Goal: Information Seeking & Learning: Learn about a topic

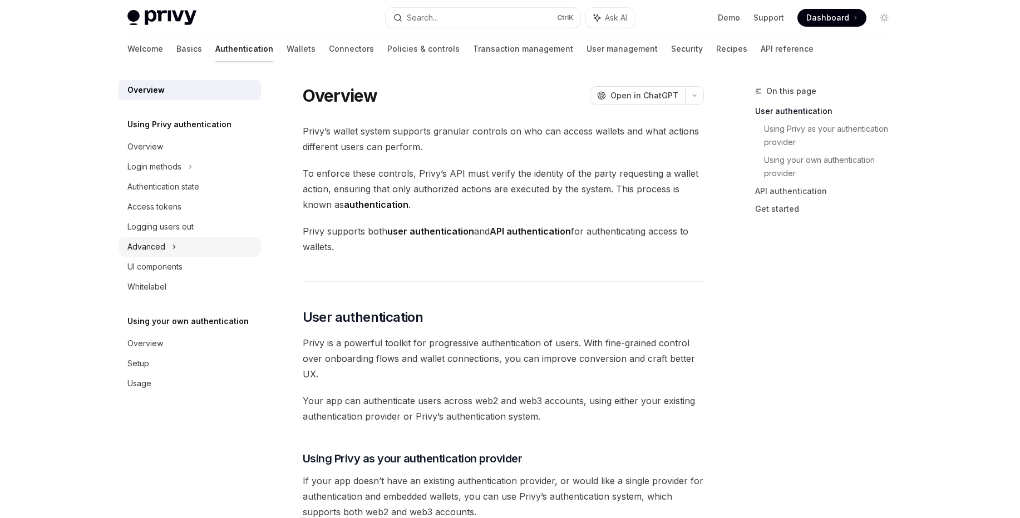
click at [137, 246] on div "Advanced" at bounding box center [146, 246] width 38 height 13
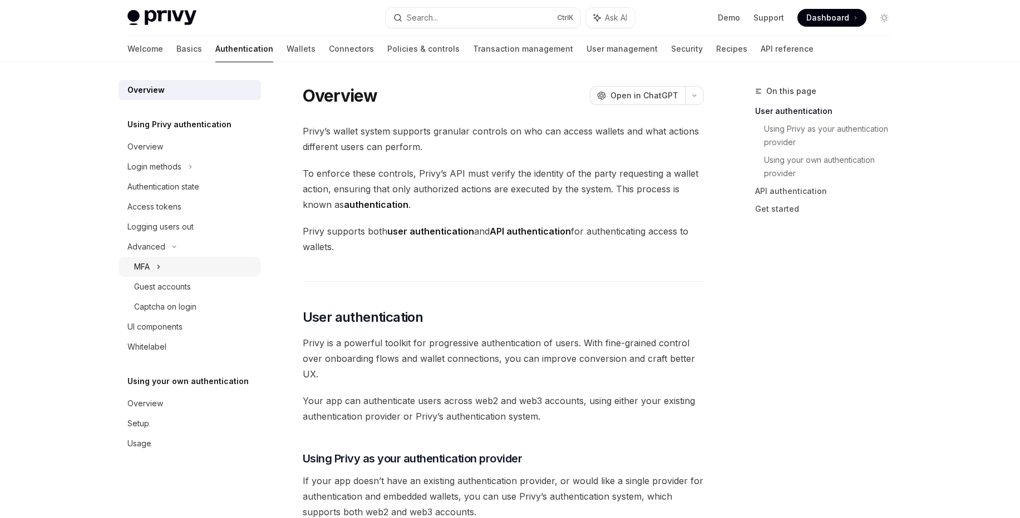
click at [149, 266] on div "MFA" at bounding box center [142, 266] width 16 height 13
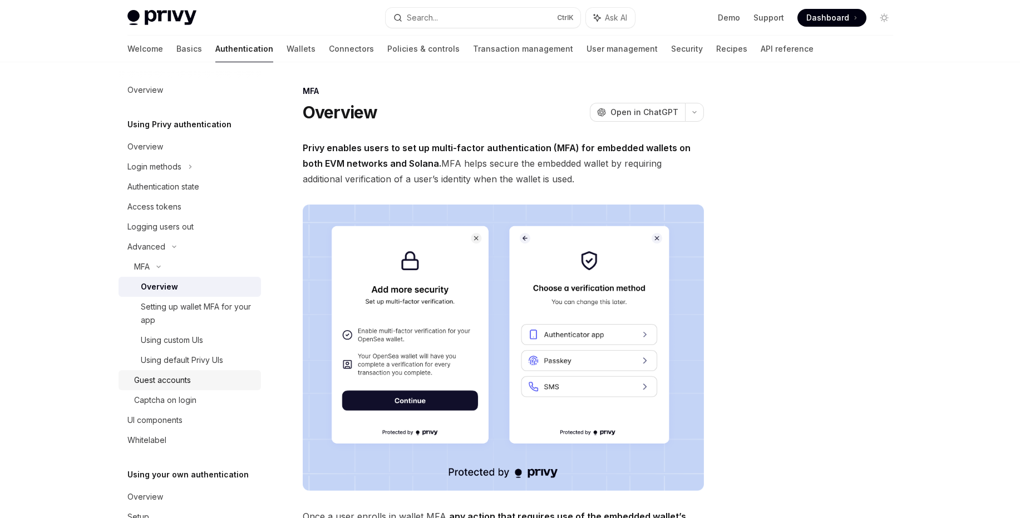
click at [175, 379] on div "Guest accounts" at bounding box center [162, 380] width 57 height 13
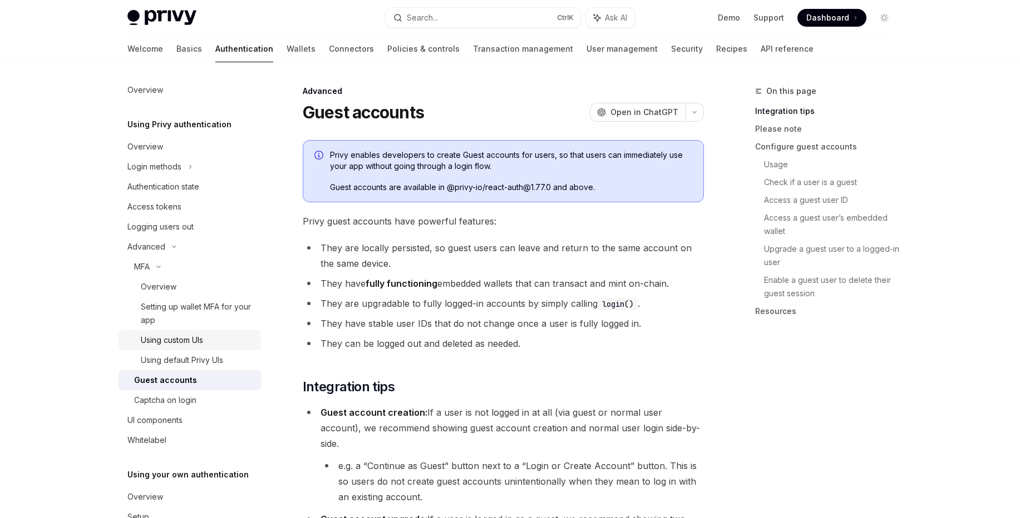
scroll to position [51, 0]
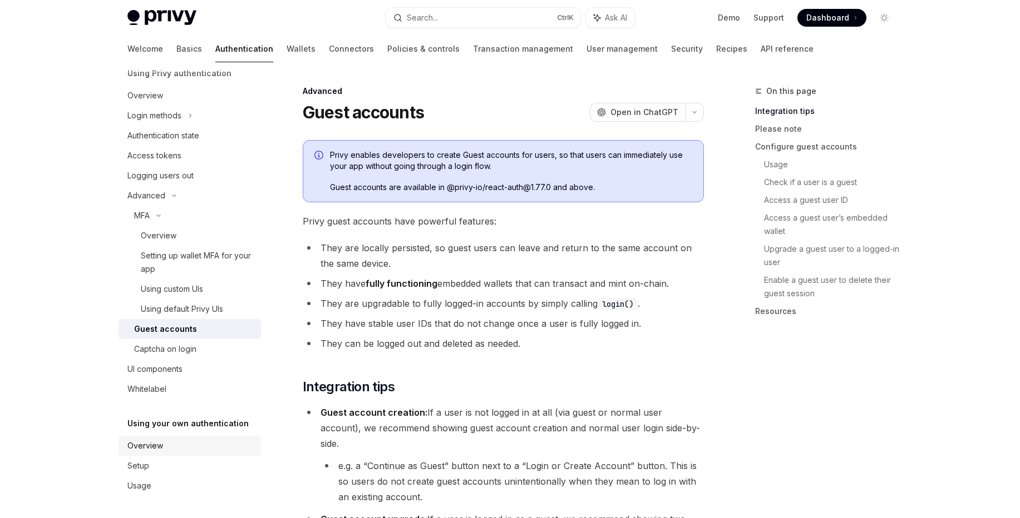
click at [146, 442] on div "Overview" at bounding box center [145, 445] width 36 height 13
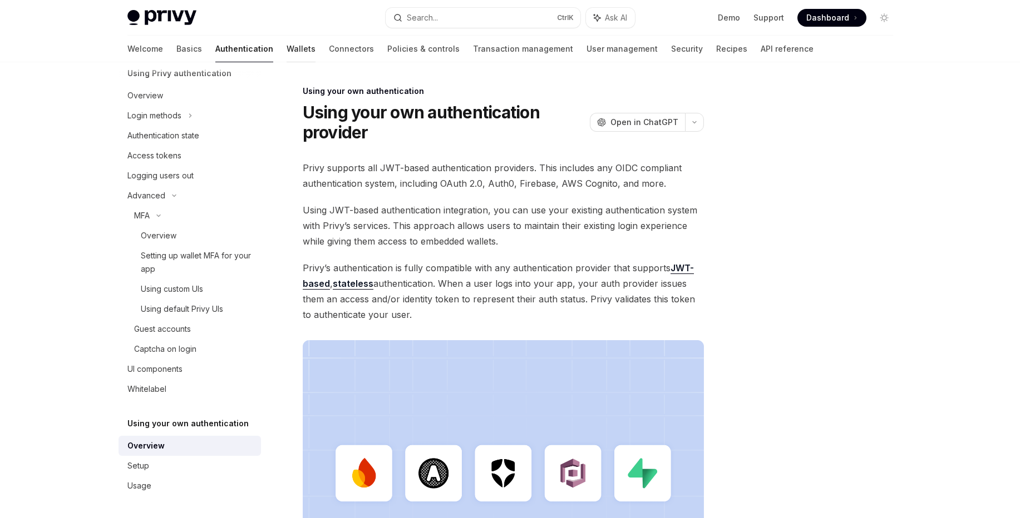
click at [286, 48] on link "Wallets" at bounding box center [300, 49] width 29 height 27
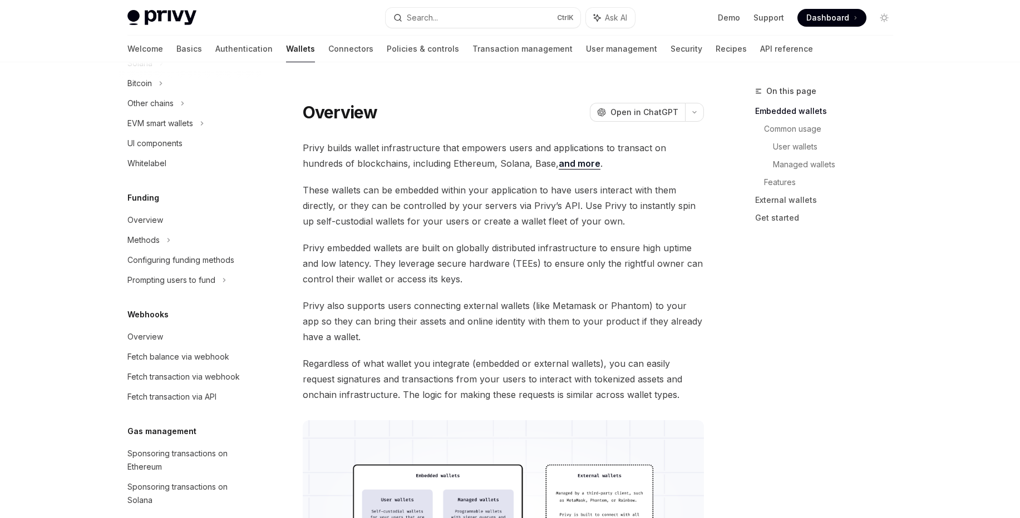
scroll to position [177, 0]
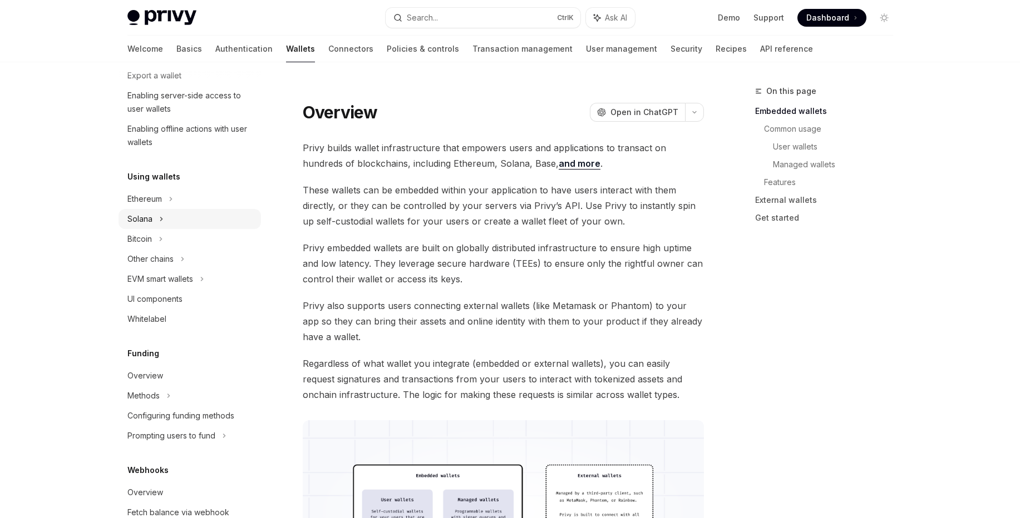
click at [145, 22] on div "Solana" at bounding box center [148, 15] width 43 height 13
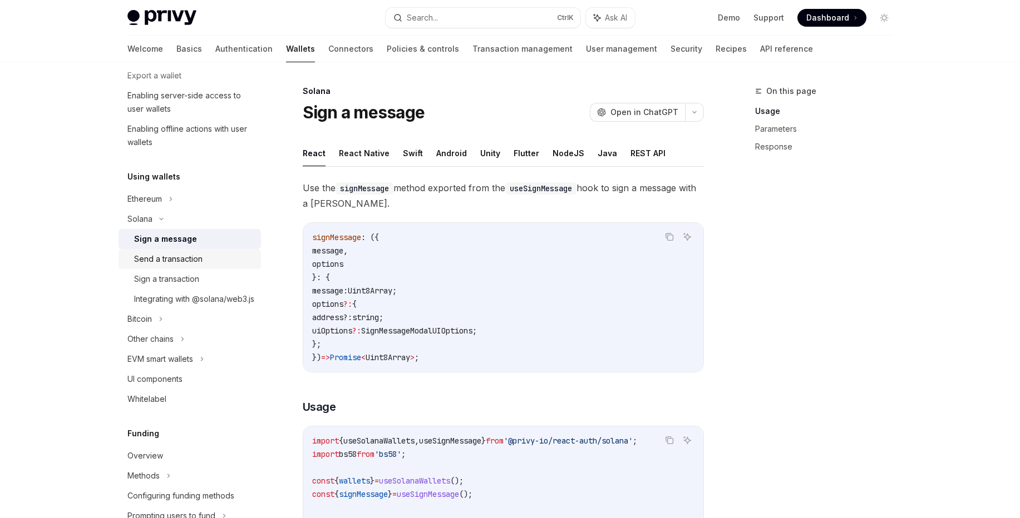
click at [171, 263] on div "Send a transaction" at bounding box center [168, 259] width 68 height 13
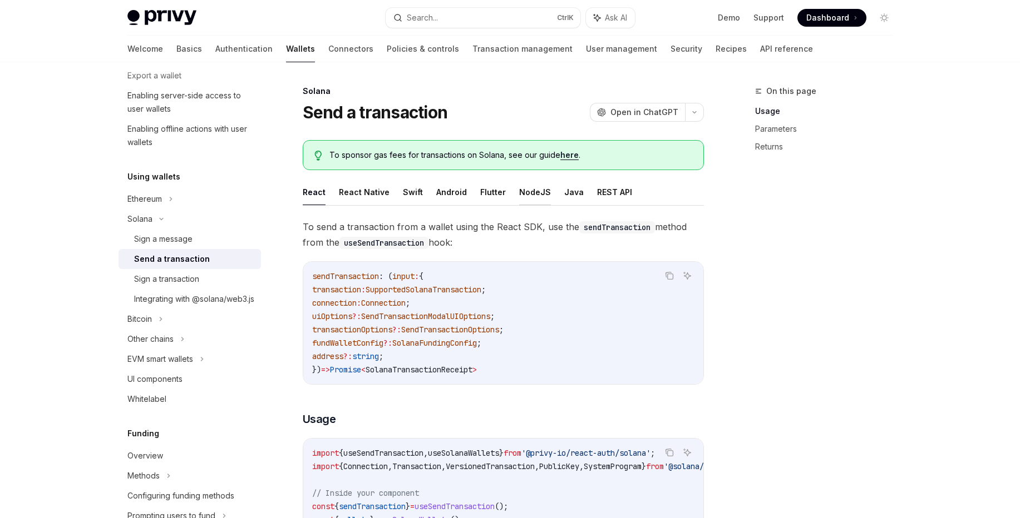
click at [531, 192] on button "NodeJS" at bounding box center [535, 192] width 32 height 26
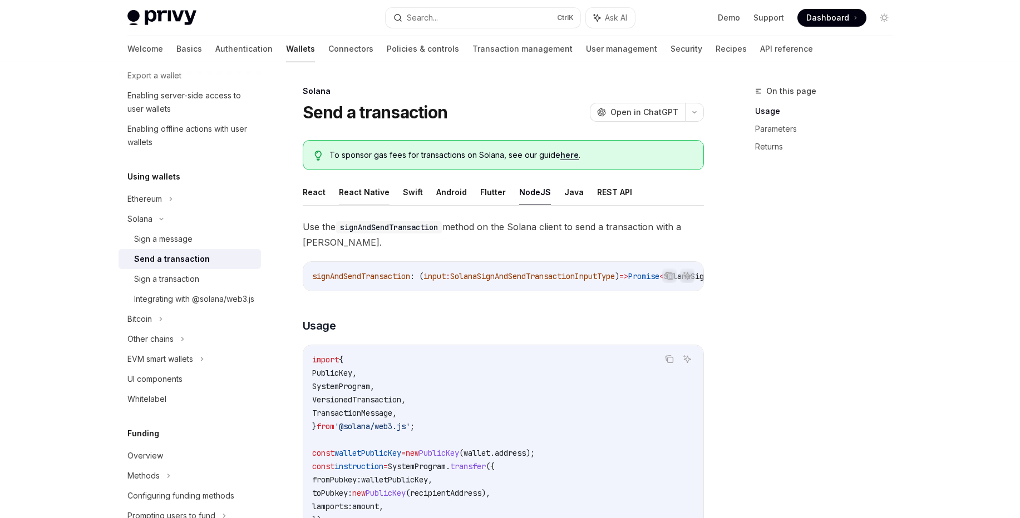
click at [352, 192] on button "React Native" at bounding box center [364, 192] width 51 height 26
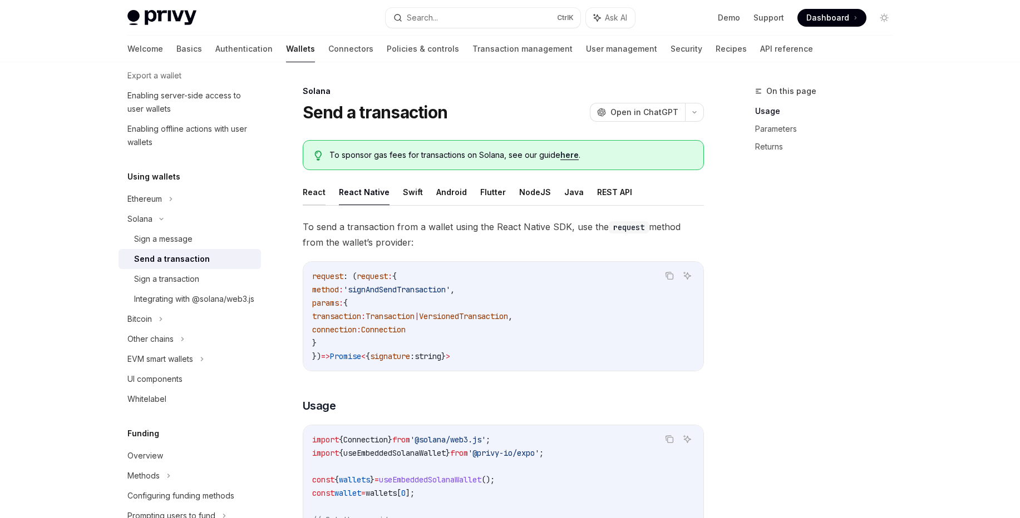
click at [309, 191] on button "React" at bounding box center [314, 192] width 23 height 26
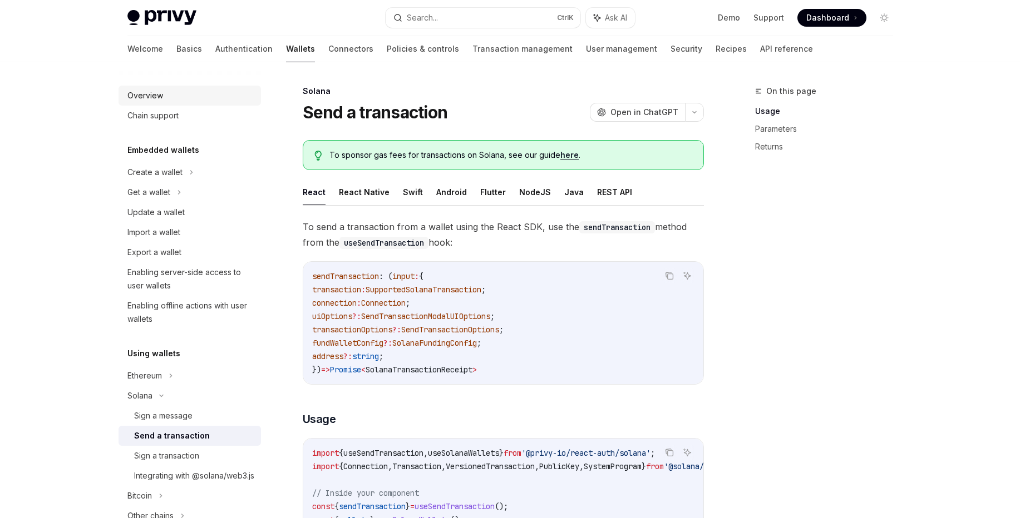
click at [149, 95] on div "Overview" at bounding box center [145, 95] width 36 height 13
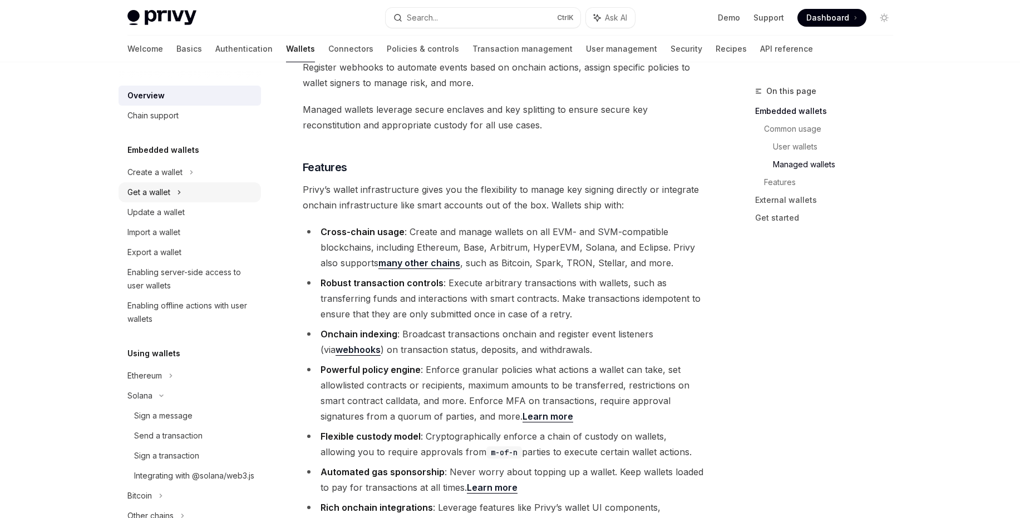
scroll to position [761, 0]
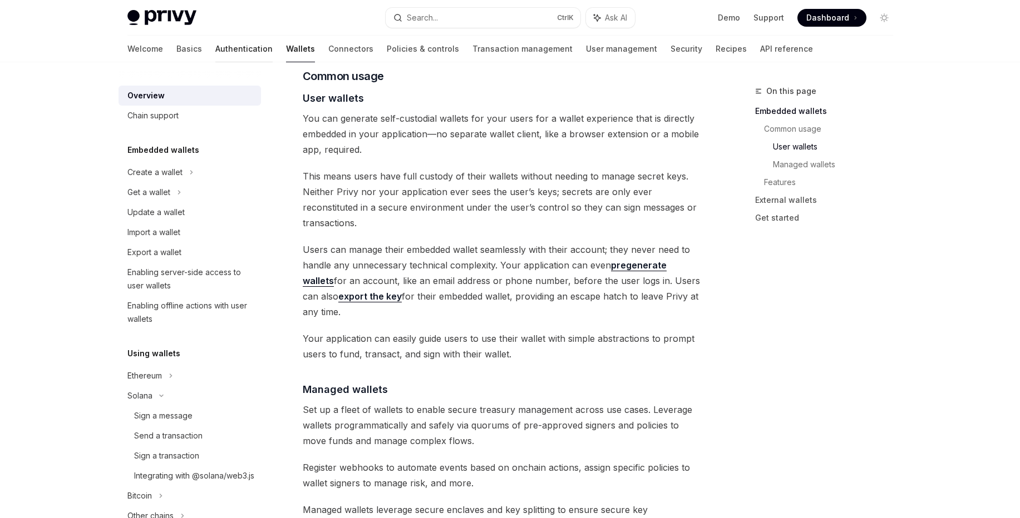
click at [215, 50] on link "Authentication" at bounding box center [243, 49] width 57 height 27
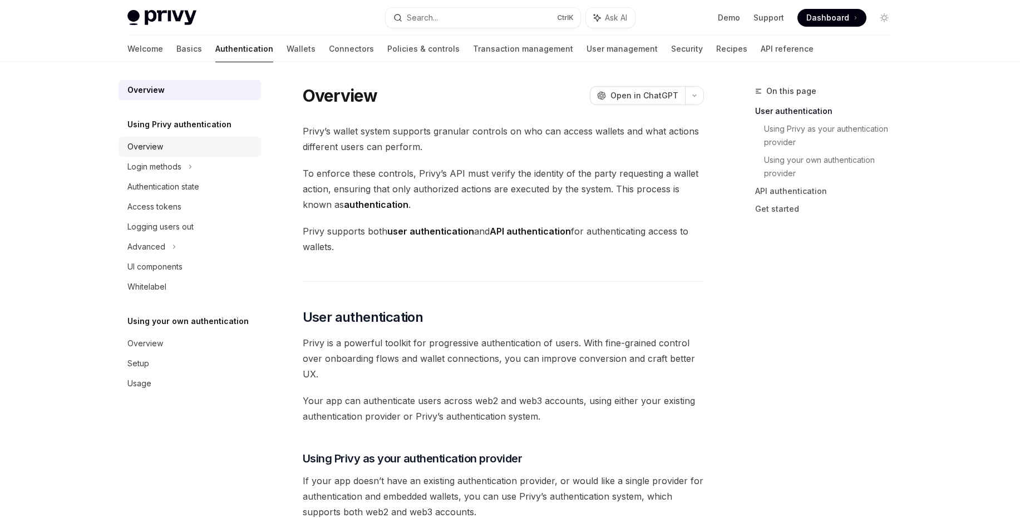
click at [159, 143] on div "Overview" at bounding box center [145, 146] width 36 height 13
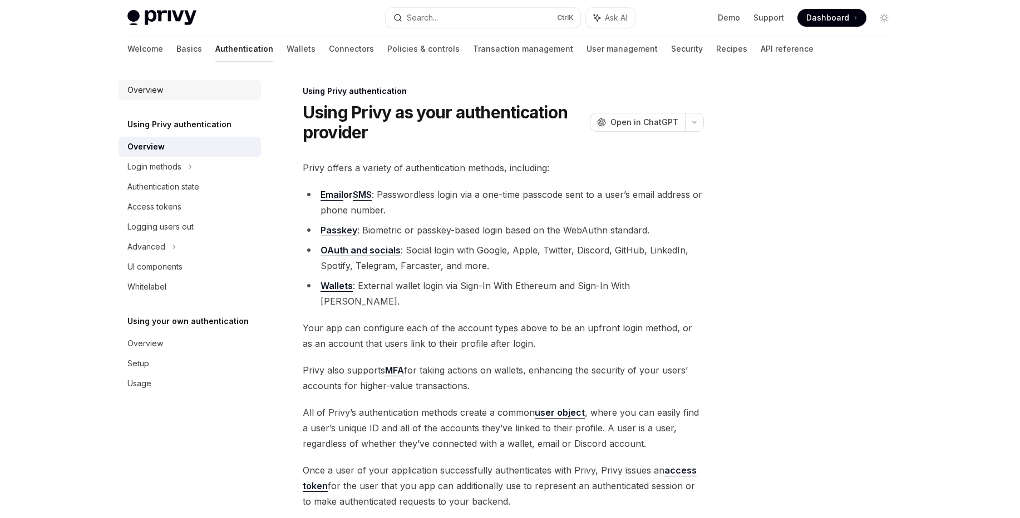
click at [151, 92] on div "Overview" at bounding box center [145, 89] width 36 height 13
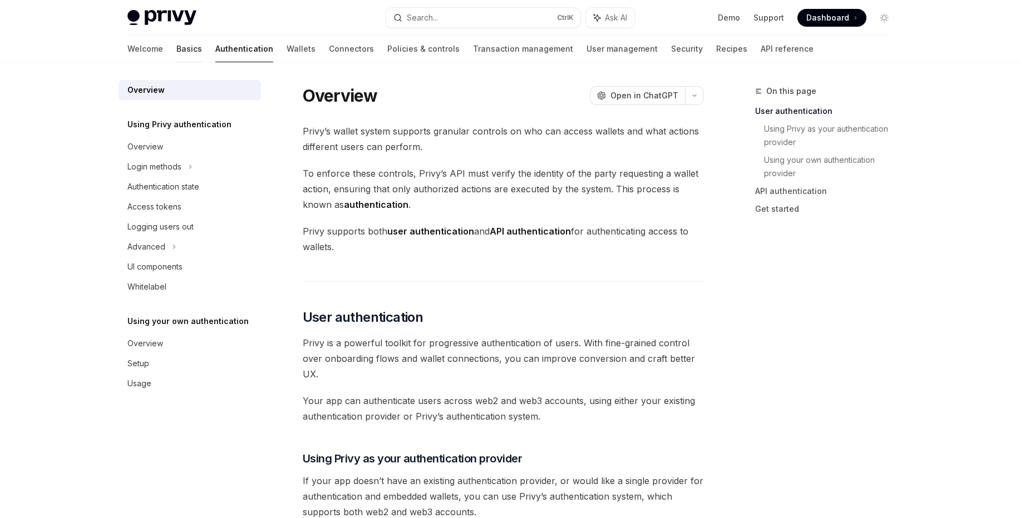
click at [176, 46] on link "Basics" at bounding box center [189, 49] width 26 height 27
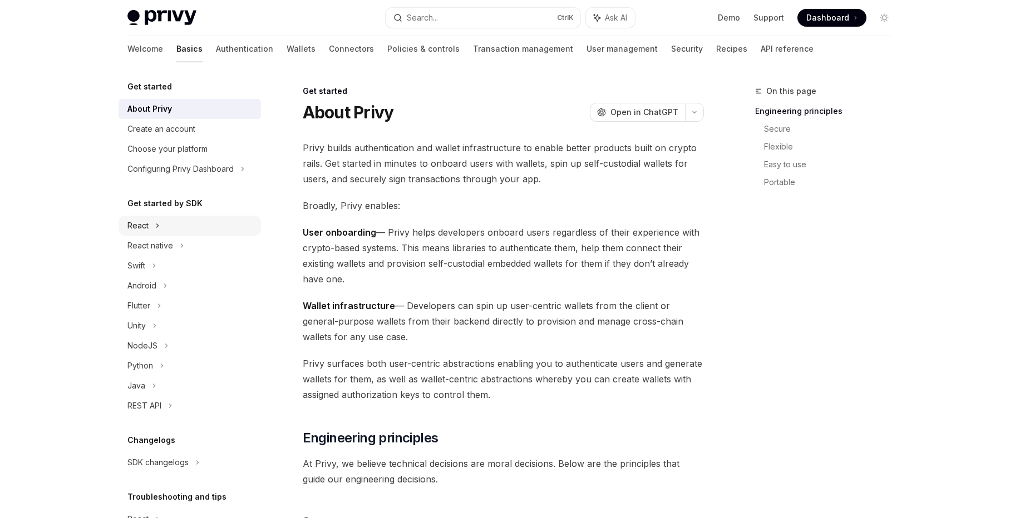
click at [136, 226] on div "React" at bounding box center [137, 225] width 21 height 13
type textarea "*"
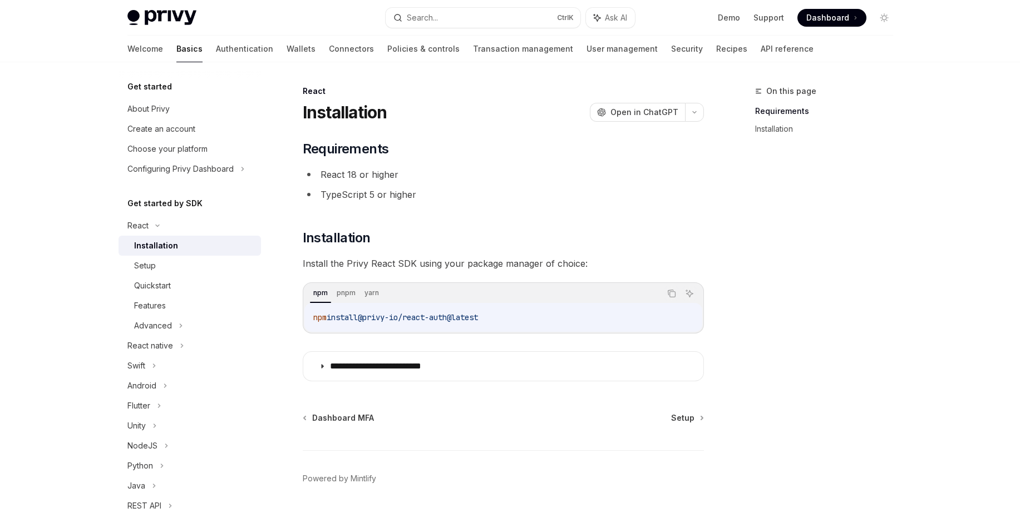
scroll to position [28, 0]
